Goal: Task Accomplishment & Management: Use online tool/utility

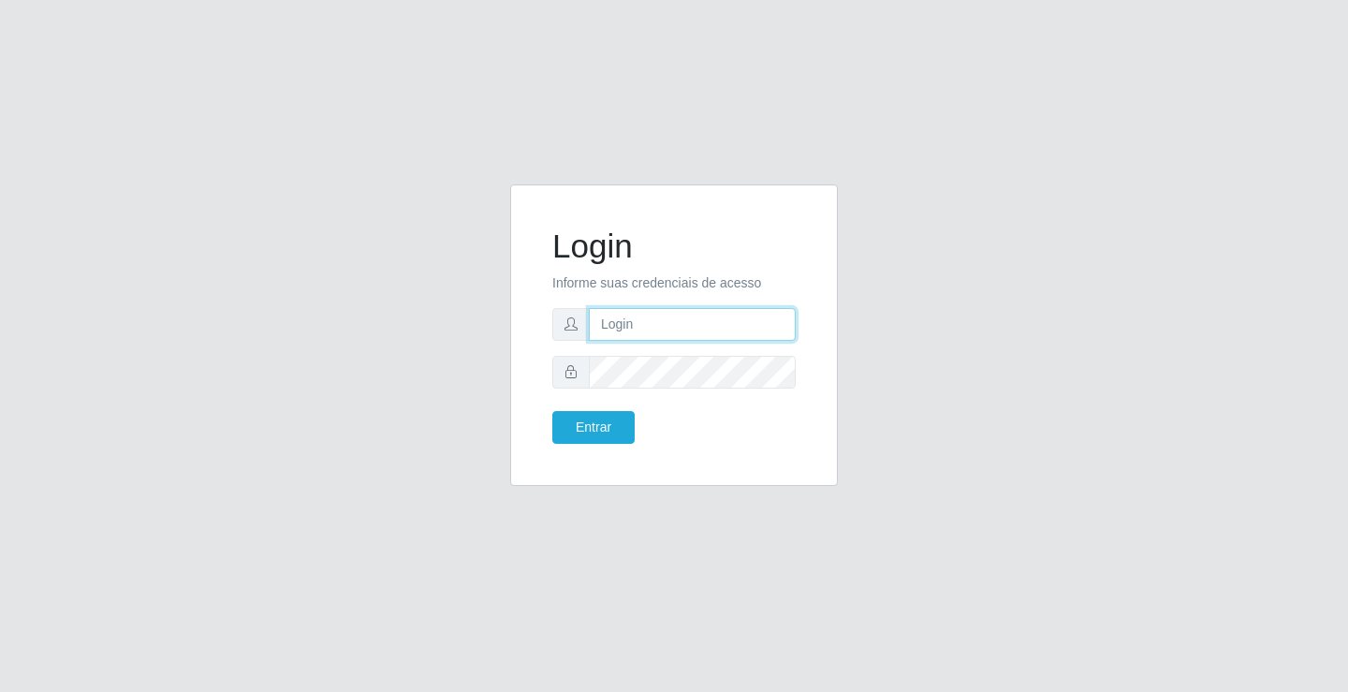
click at [590, 324] on input "text" at bounding box center [692, 324] width 207 height 33
type input "[PERSON_NAME]"
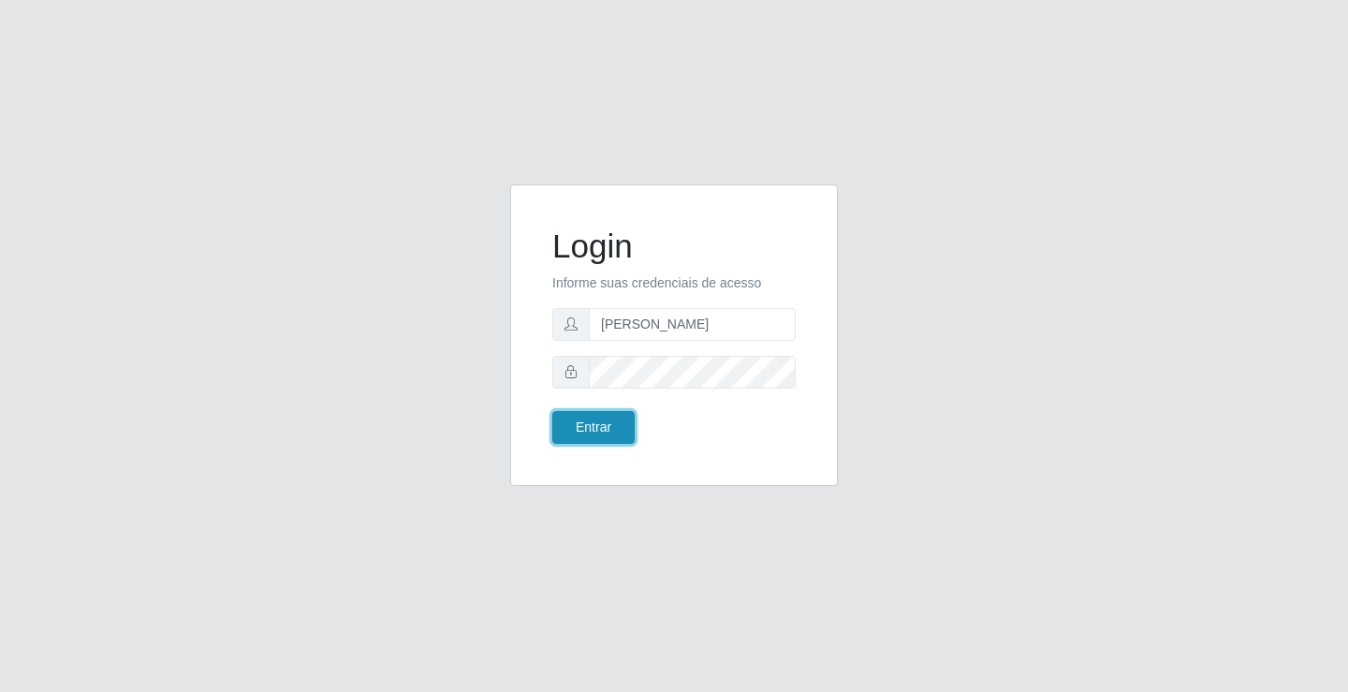
click at [605, 417] on button "Entrar" at bounding box center [593, 427] width 82 height 33
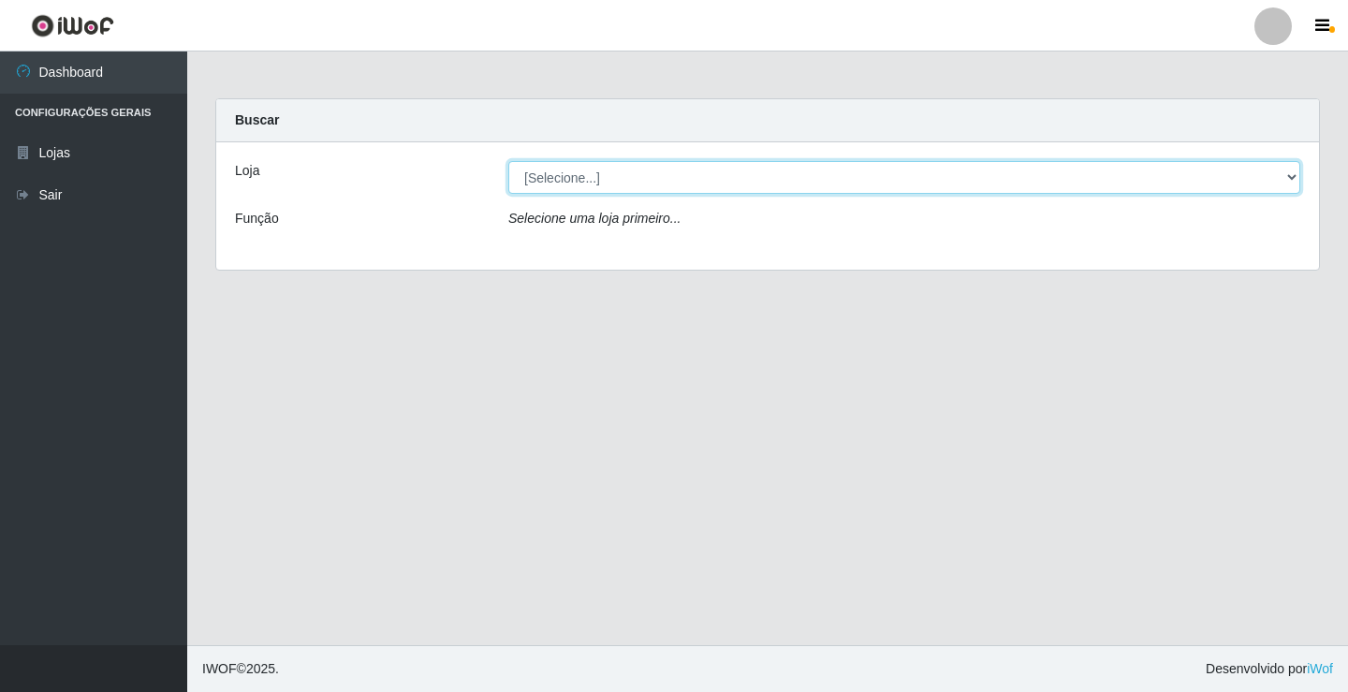
click at [596, 180] on select "[Selecione...] Ideal - Conceição" at bounding box center [904, 177] width 792 height 33
select select "231"
click at [508, 161] on select "[Selecione...] Ideal - Conceição" at bounding box center [904, 177] width 792 height 33
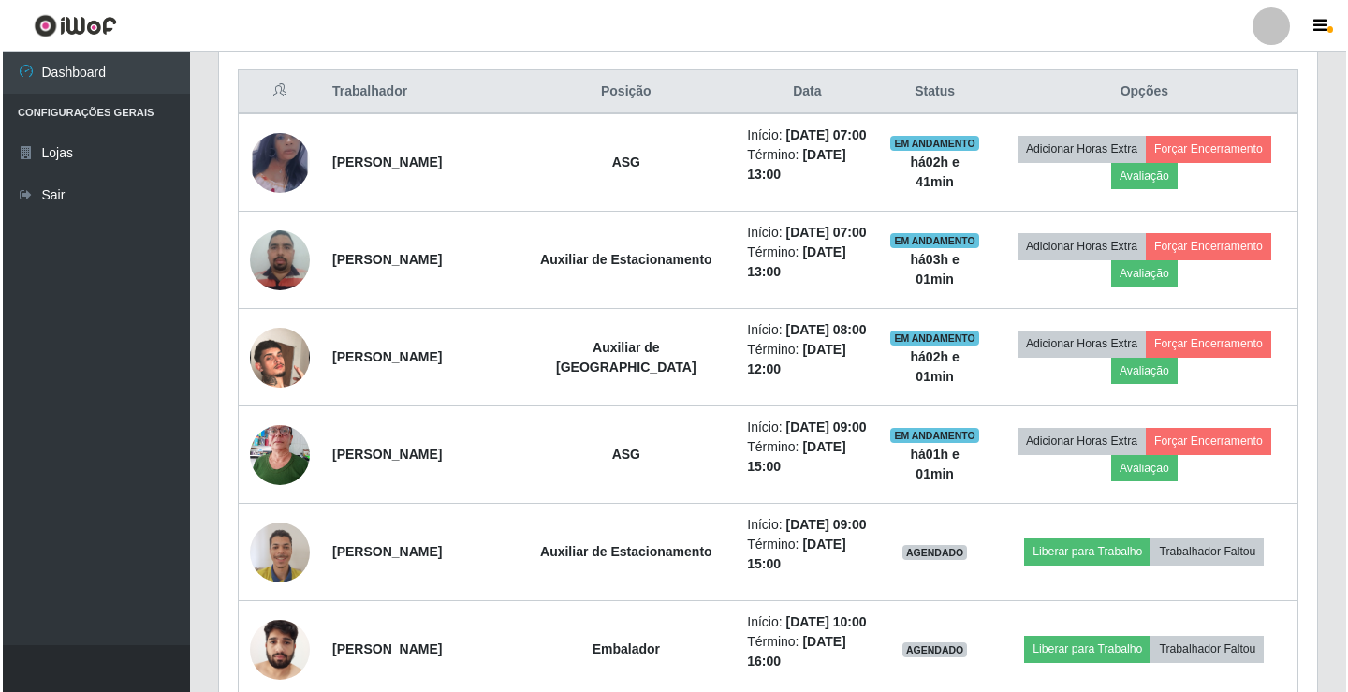
scroll to position [749, 0]
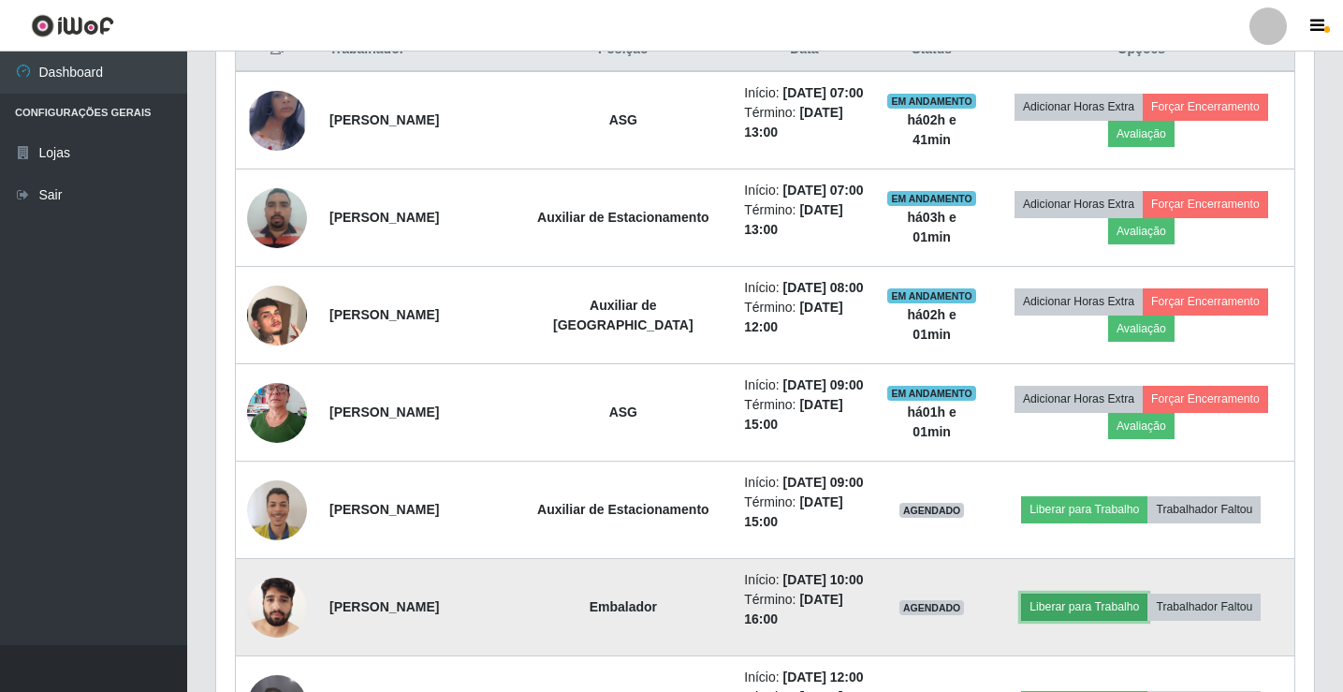
click at [1070, 611] on button "Liberar para Trabalho" at bounding box center [1084, 606] width 126 height 26
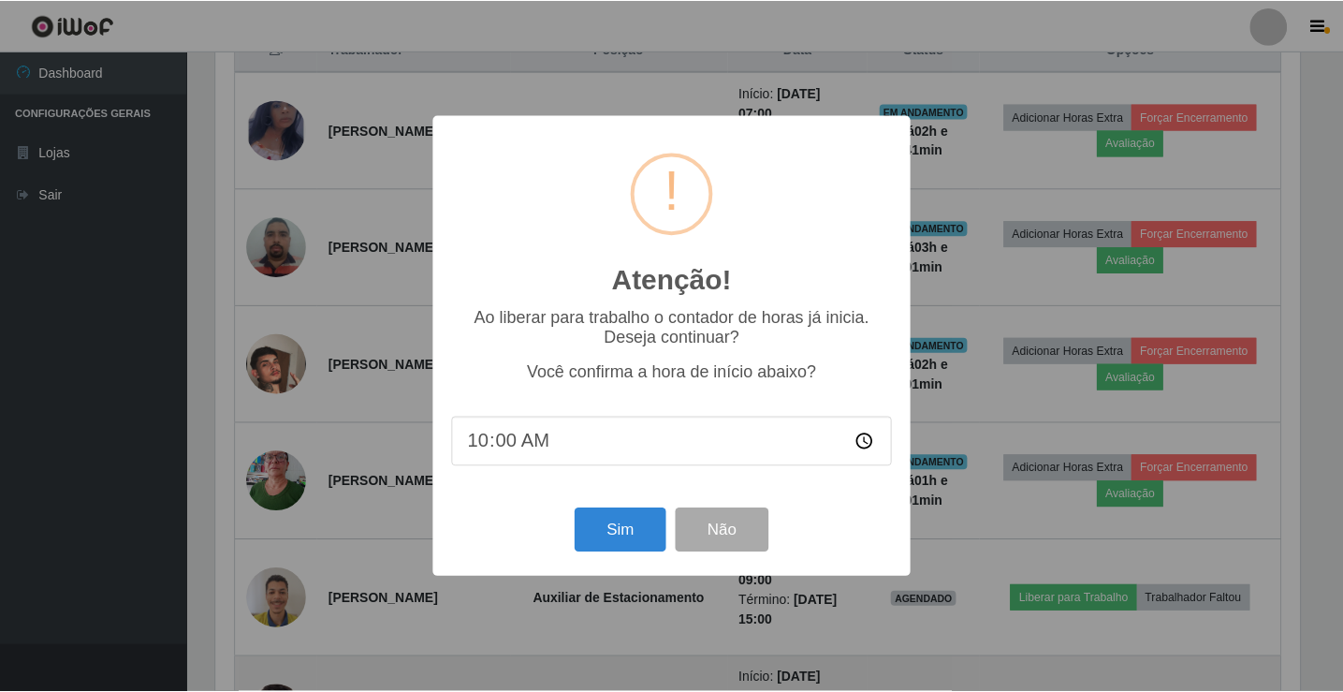
scroll to position [388, 1088]
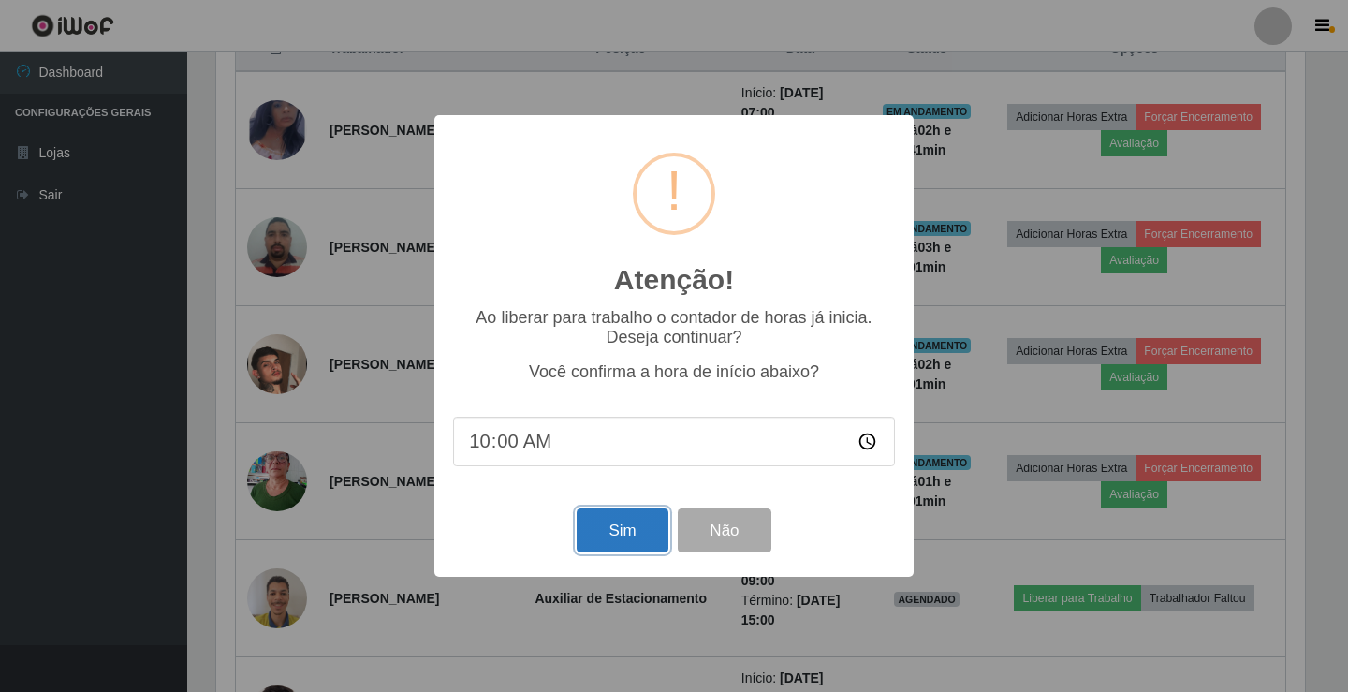
click at [635, 534] on button "Sim" at bounding box center [621, 530] width 91 height 44
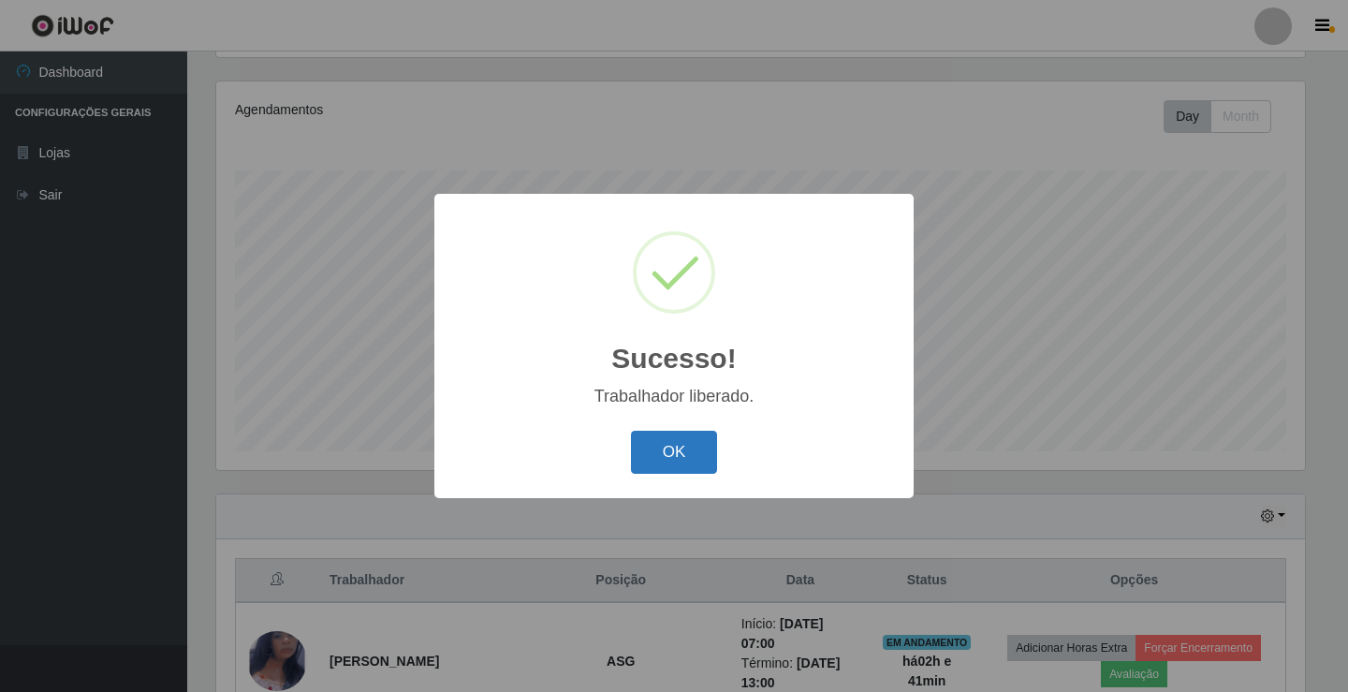
click at [669, 473] on button "OK" at bounding box center [674, 453] width 87 height 44
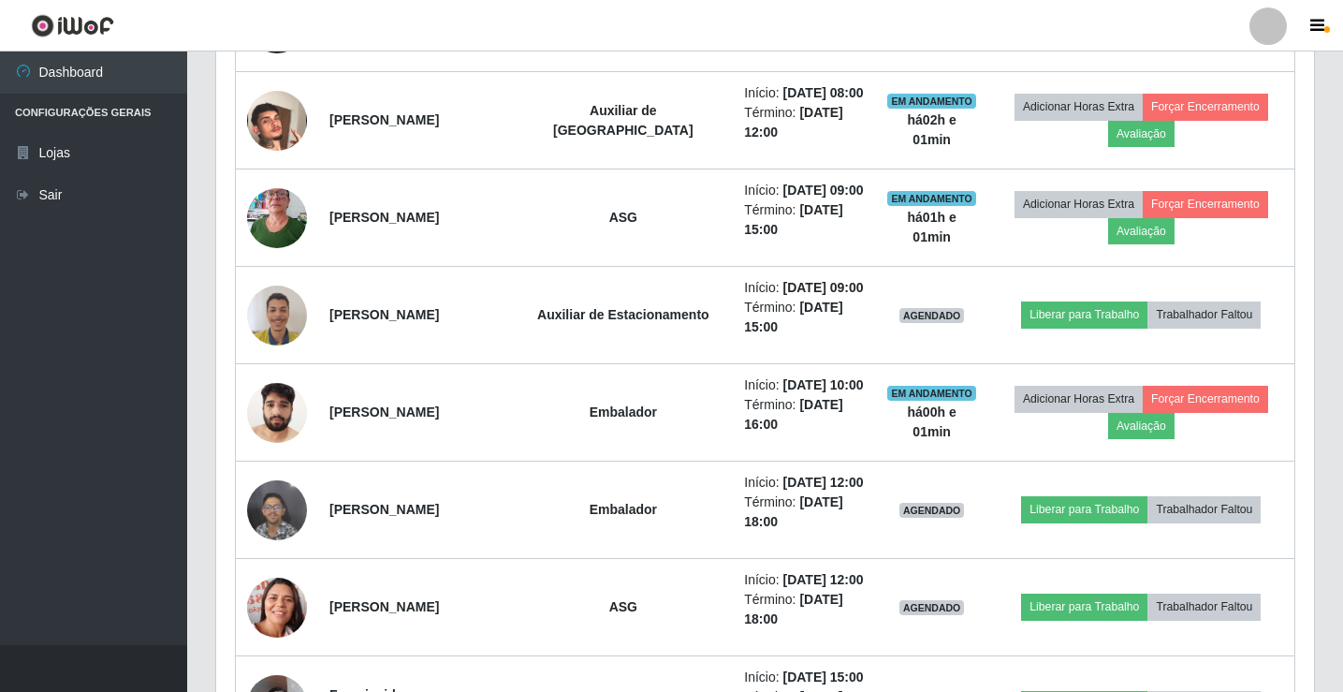
scroll to position [1060, 0]
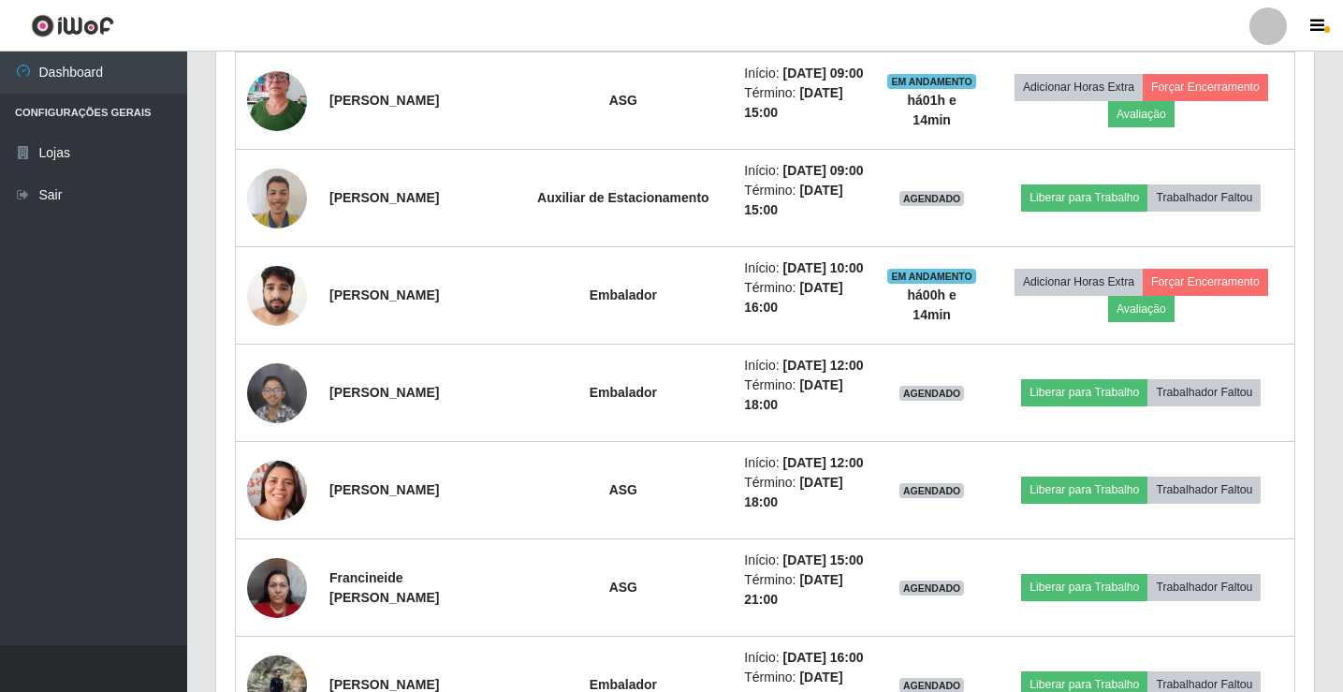
click at [1264, 27] on div at bounding box center [1267, 25] width 37 height 37
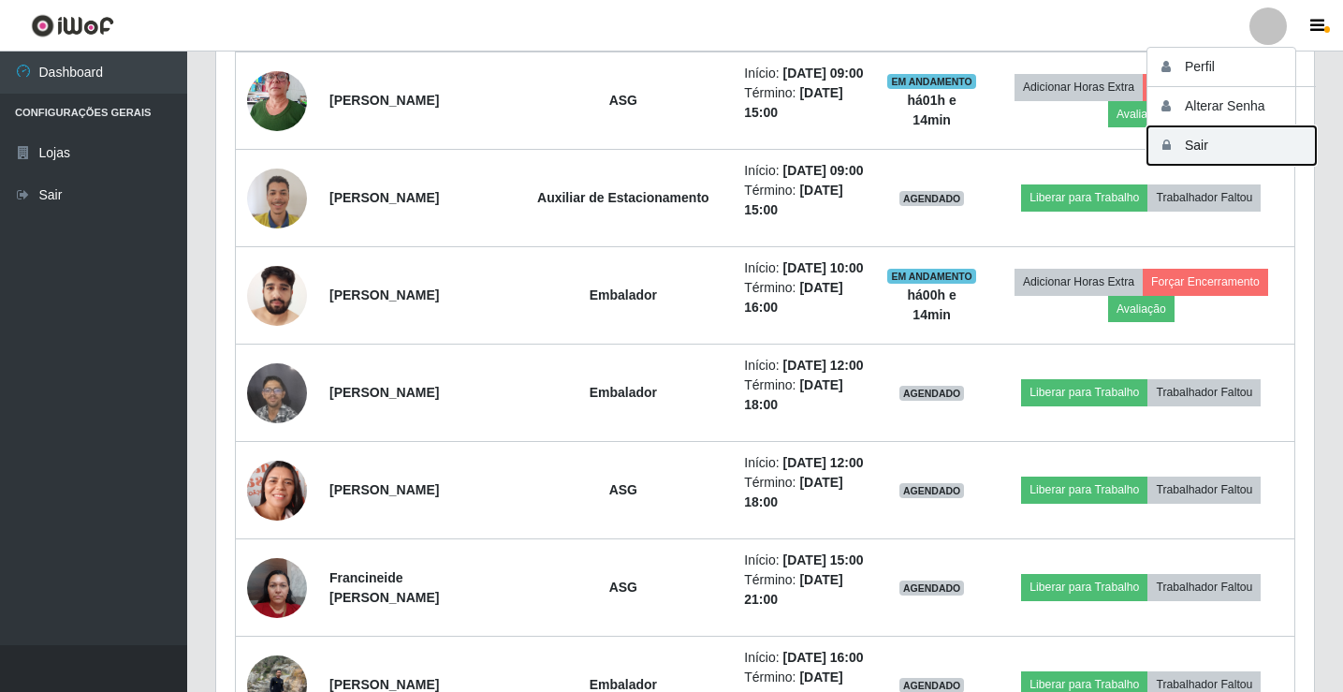
click at [1263, 153] on button "Sair" at bounding box center [1231, 145] width 168 height 38
